Goal: Task Accomplishment & Management: Complete application form

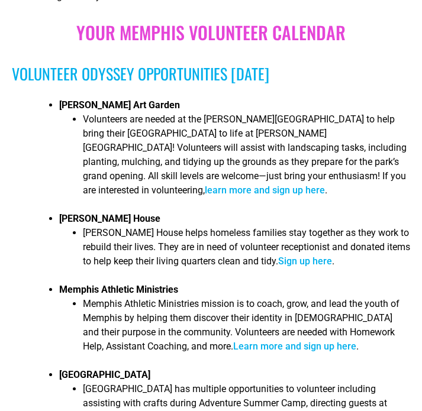
scroll to position [867, 0]
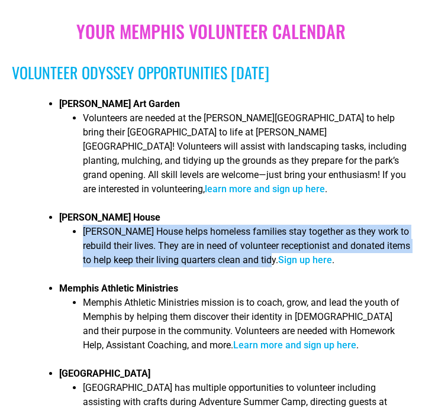
drag, startPoint x: 310, startPoint y: 241, endPoint x: 85, endPoint y: 214, distance: 227.0
click at [85, 225] on li "[PERSON_NAME] House helps homeless families stay together as they work to rebui…" at bounding box center [246, 250] width 327 height 50
copy li "[PERSON_NAME] House helps homeless families stay together as they work to rebui…"
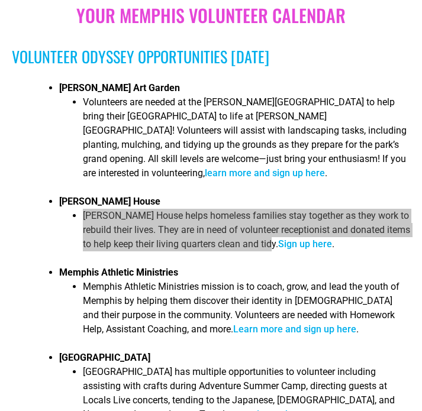
scroll to position [901, 0]
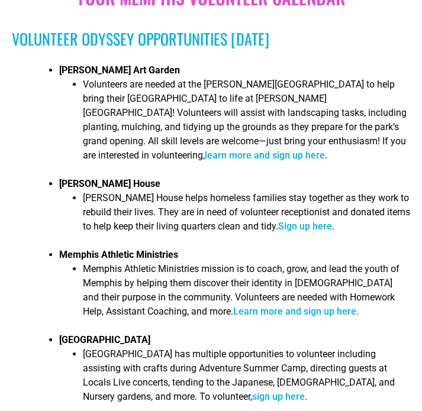
drag, startPoint x: 195, startPoint y: 230, endPoint x: 189, endPoint y: 228, distance: 6.7
click at [189, 248] on li "Memphis Athletic Ministries Memphis Athletic Ministries mission is to coach, gr…" at bounding box center [234, 290] width 351 height 85
click at [178, 248] on li "Memphis Athletic Ministries Memphis Athletic Ministries mission is to coach, gr…" at bounding box center [234, 290] width 351 height 85
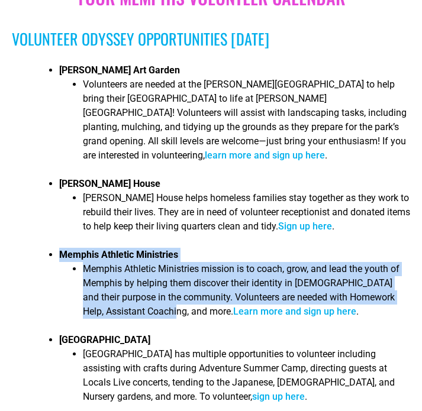
drag, startPoint x: 168, startPoint y: 292, endPoint x: 53, endPoint y: 230, distance: 130.7
click at [59, 248] on li "Memphis Athletic Ministries Memphis Athletic Ministries mission is to coach, gr…" at bounding box center [234, 290] width 351 height 85
copy li "Memphis Athletic Ministries Memphis Athletic Ministries mission is to coach, gr…"
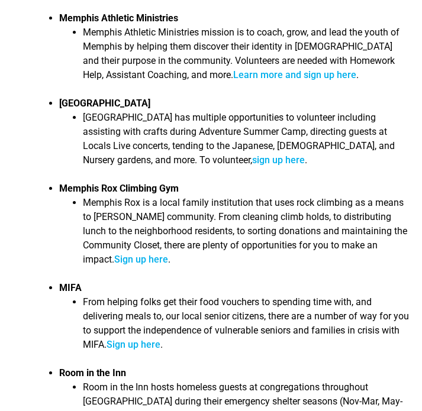
click at [312, 295] on li "From helping folks get their food vouchers to spending time with, and deliverin…" at bounding box center [246, 327] width 327 height 64
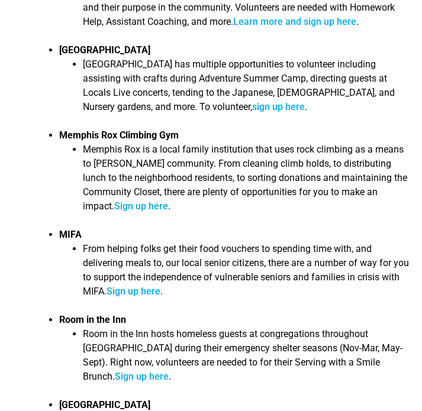
scroll to position [1214, 0]
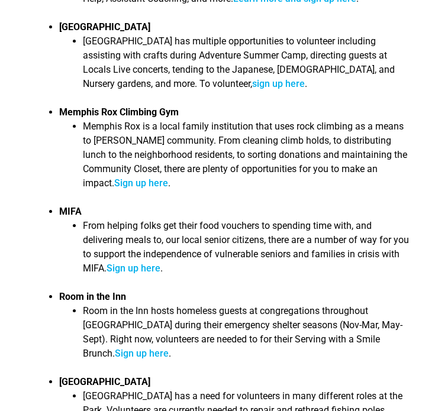
click at [256, 232] on li "From helping folks get their food vouchers to spending time with, and deliverin…" at bounding box center [246, 251] width 327 height 64
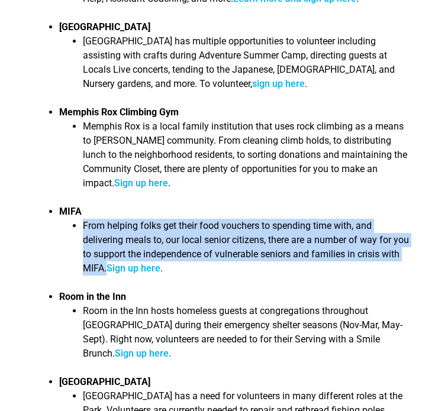
drag, startPoint x: 126, startPoint y: 244, endPoint x: 84, endPoint y: 209, distance: 55.0
click at [84, 219] on li "From helping folks get their food vouchers to spending time with, and deliverin…" at bounding box center [246, 251] width 327 height 64
copy li "From helping folks get their food vouchers to spending time with, and deliverin…"
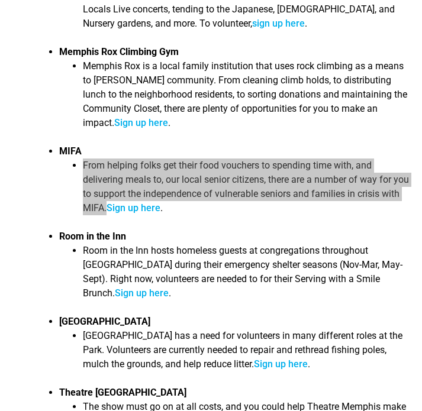
scroll to position [1275, 0]
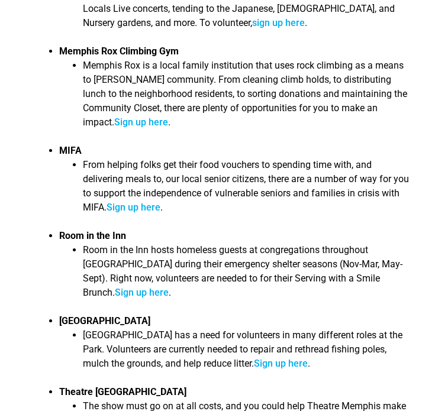
click at [266, 260] on li "Room in the Inn hosts homeless guests at congregations throughout Memphis durin…" at bounding box center [246, 275] width 327 height 64
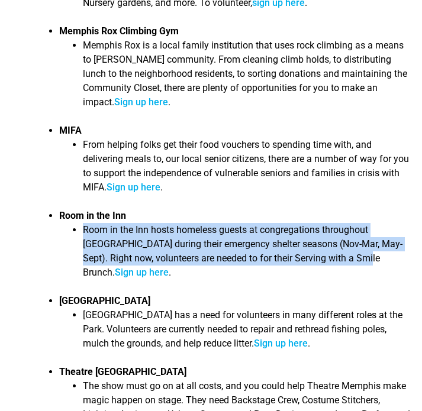
drag, startPoint x: 398, startPoint y: 238, endPoint x: 86, endPoint y: 203, distance: 314.2
click at [86, 223] on li "Room in the Inn hosts homeless guests at congregations throughout Memphis durin…" at bounding box center [246, 255] width 327 height 64
copy li "oom in the Inn hosts homeless guests at congregations throughout Memphis during…"
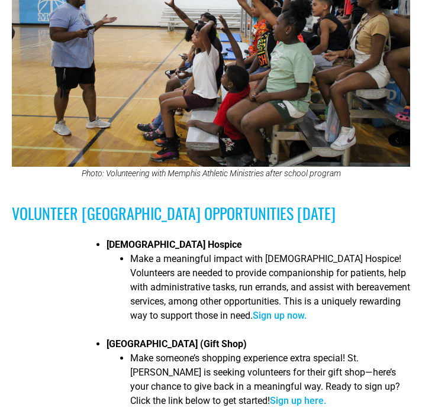
scroll to position [2150, 0]
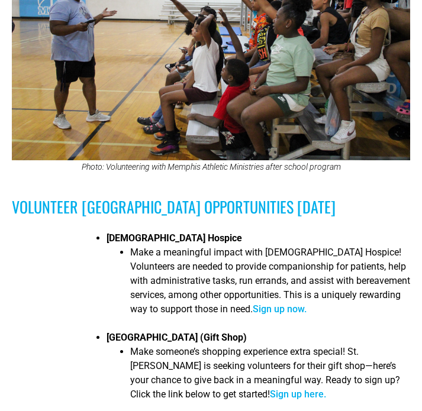
click at [316, 245] on li "Make a meaningful impact with Methodist Hospice! Volunteers are needed to provi…" at bounding box center [270, 284] width 280 height 78
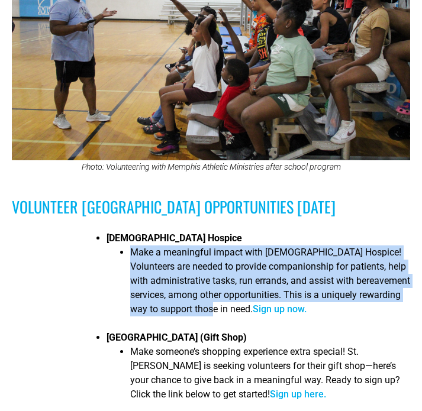
drag, startPoint x: 255, startPoint y: 286, endPoint x: 121, endPoint y: 231, distance: 145.3
click at [121, 245] on ul "Make a meaningful impact with Methodist Hospice! Volunteers are needed to provi…" at bounding box center [257, 284] width 303 height 78
copy li "Make a meaningful impact with Methodist Hospice! Volunteers are needed to provi…"
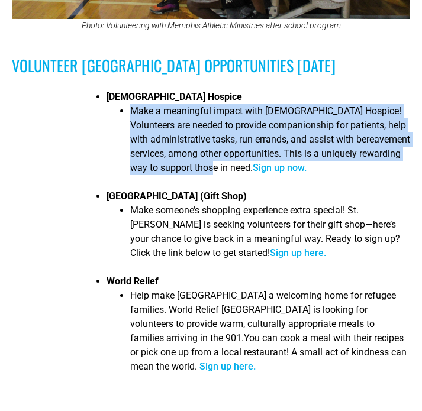
scroll to position [2294, 0]
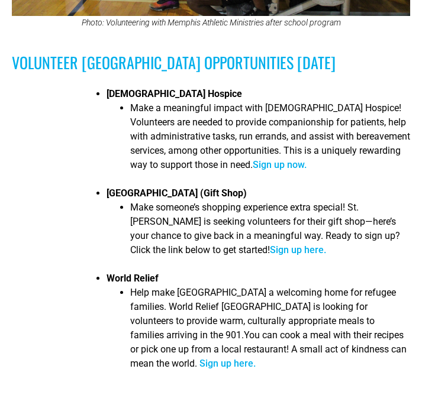
click at [298, 329] on span "You can cook a meal with their recipes or pick one up from a local restaurant! …" at bounding box center [268, 349] width 276 height 40
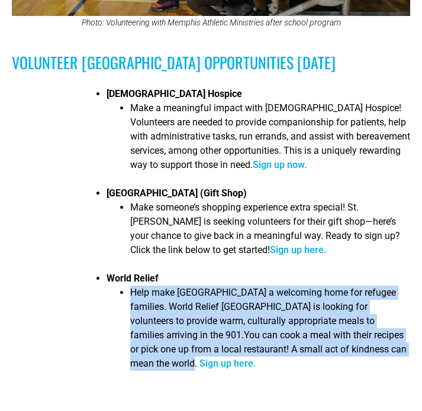
drag, startPoint x: 128, startPoint y: 274, endPoint x: 366, endPoint y: 334, distance: 244.6
click at [366, 334] on ul "Help make Memphis a welcoming home for refugee families. World Relief Memphis i…" at bounding box center [257, 332] width 303 height 92
copy li "Help make Memphis a welcoming home for refugee families. World Relief Memphis i…"
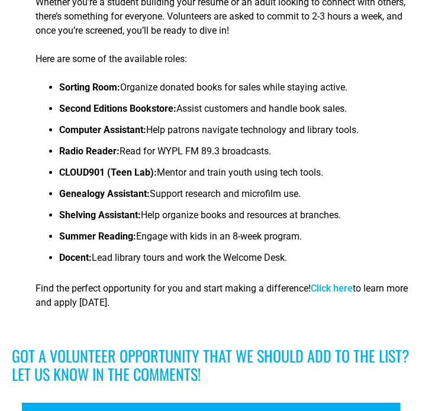
scroll to position [2483, 0]
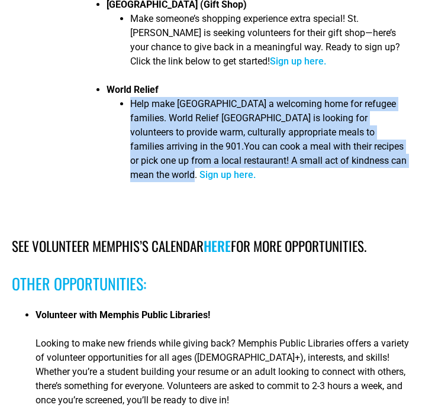
click at [230, 236] on link "here" at bounding box center [216, 246] width 27 height 20
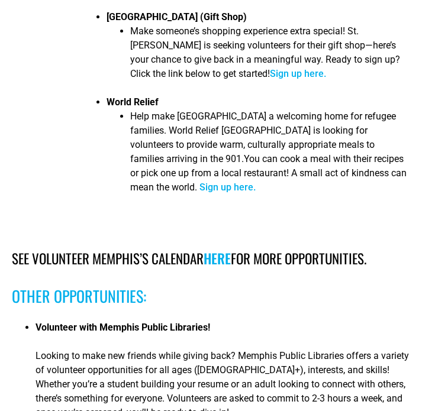
scroll to position [2469, 0]
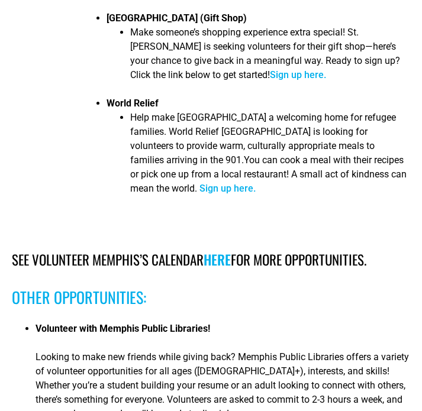
click at [255, 183] on link "Sign up here." at bounding box center [227, 188] width 56 height 11
